Goal: Navigation & Orientation: Find specific page/section

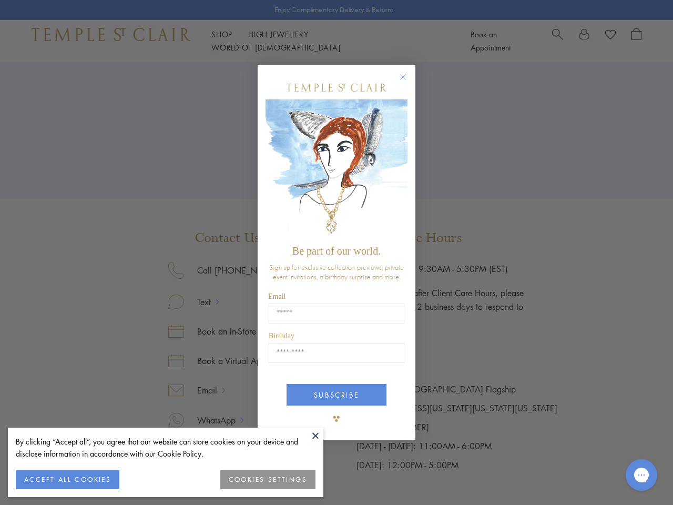
click at [337, 252] on span "Be part of our world." at bounding box center [336, 251] width 88 height 12
click at [315, 435] on button at bounding box center [316, 435] width 16 height 16
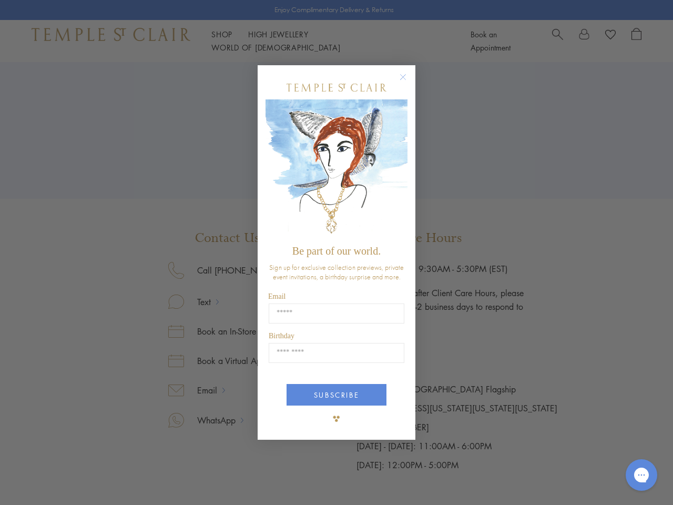
click at [67, 480] on div "Close dialog Be part of our world. Sign up for exclusive collection previews, p…" at bounding box center [336, 252] width 673 height 505
click at [268, 480] on div "Close dialog Be part of our world. Sign up for exclusive collection previews, p…" at bounding box center [336, 252] width 673 height 505
click at [408, 81] on icon "Close dialog" at bounding box center [402, 76] width 13 height 13
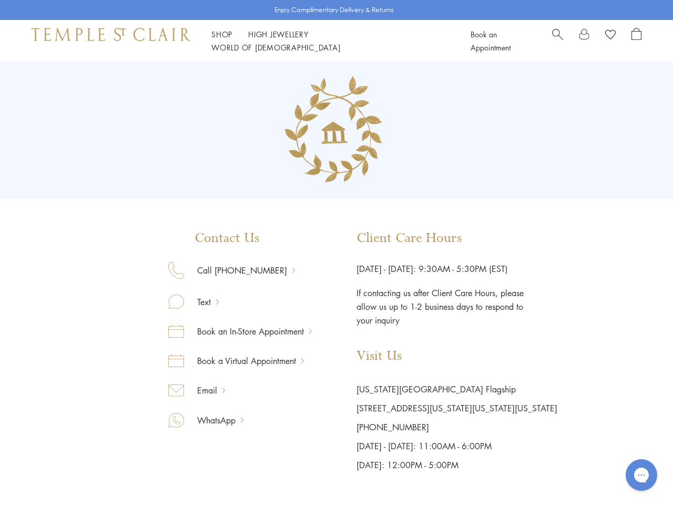
click at [337, 423] on button "SUBSCRIBE" at bounding box center [337, 434] width 100 height 22
click at [641, 475] on icon "Gorgias live chat" at bounding box center [641, 475] width 10 height 10
